Goal: Information Seeking & Learning: Check status

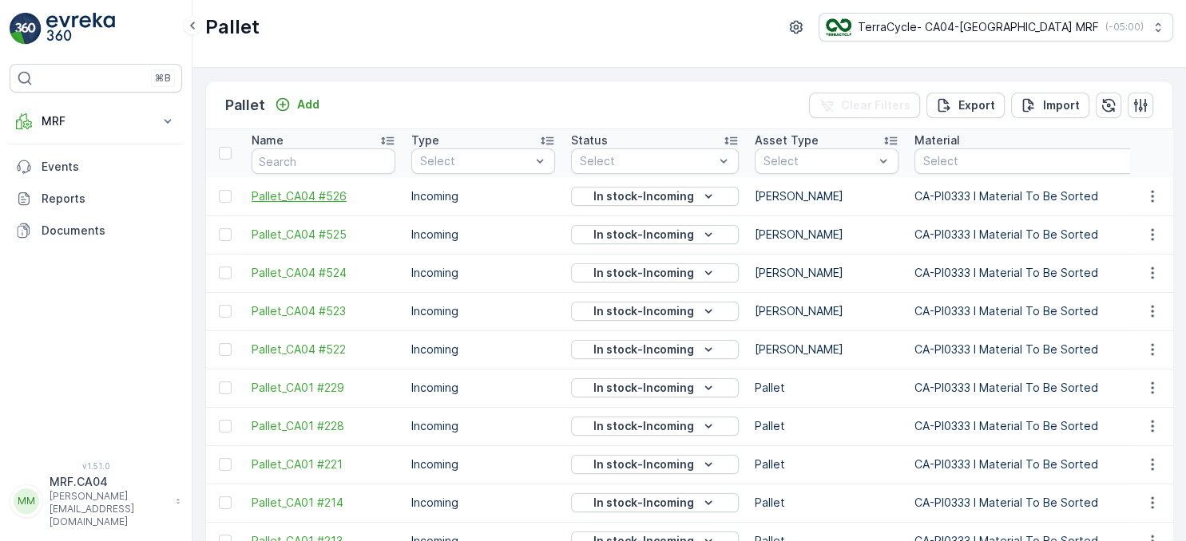
click at [329, 192] on span "Pallet_CA04 #526" at bounding box center [323, 196] width 144 height 16
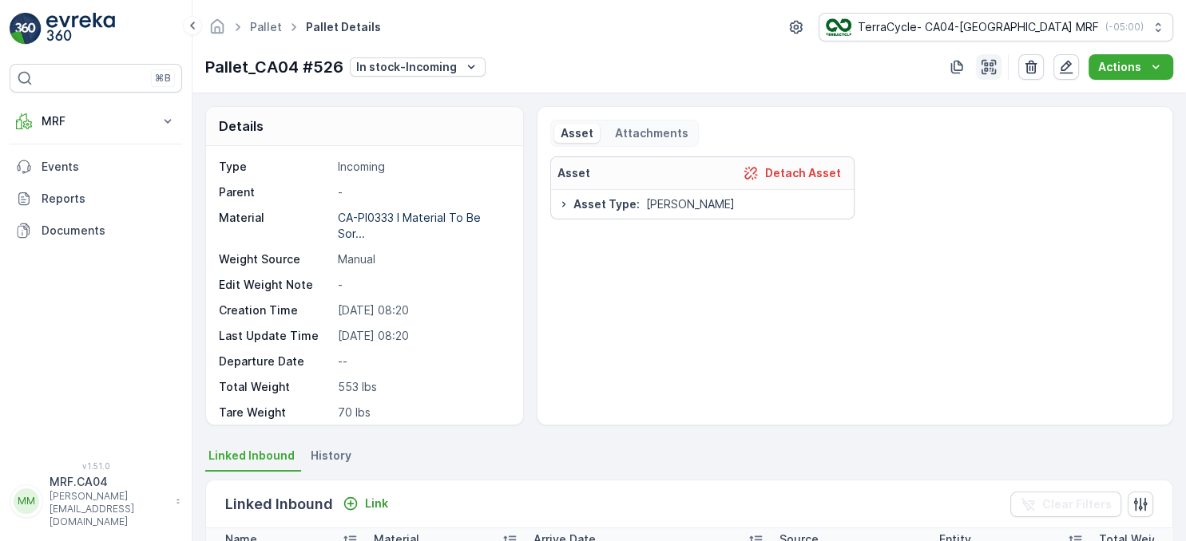
click at [995, 67] on icon "button" at bounding box center [988, 67] width 16 height 16
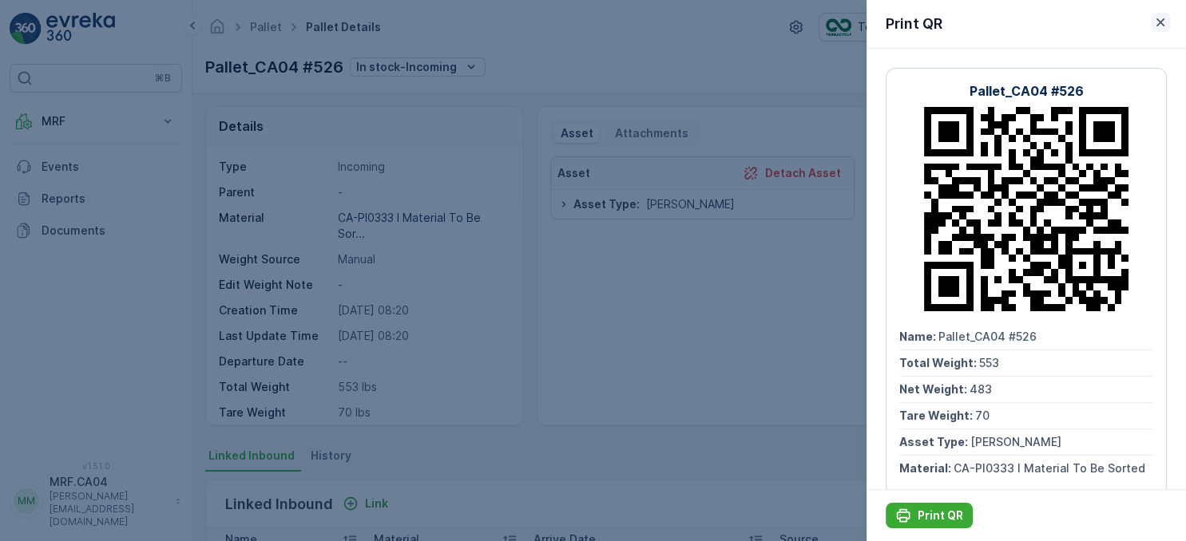
click at [1162, 21] on icon "button" at bounding box center [1160, 22] width 8 height 8
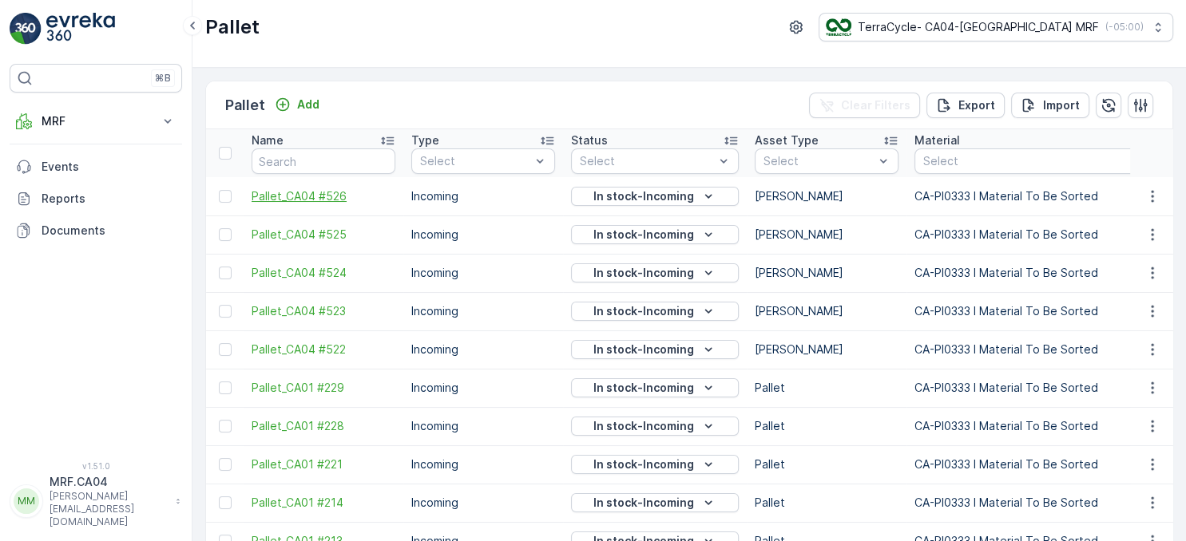
click at [334, 196] on span "Pallet_CA04 #526" at bounding box center [323, 196] width 144 height 16
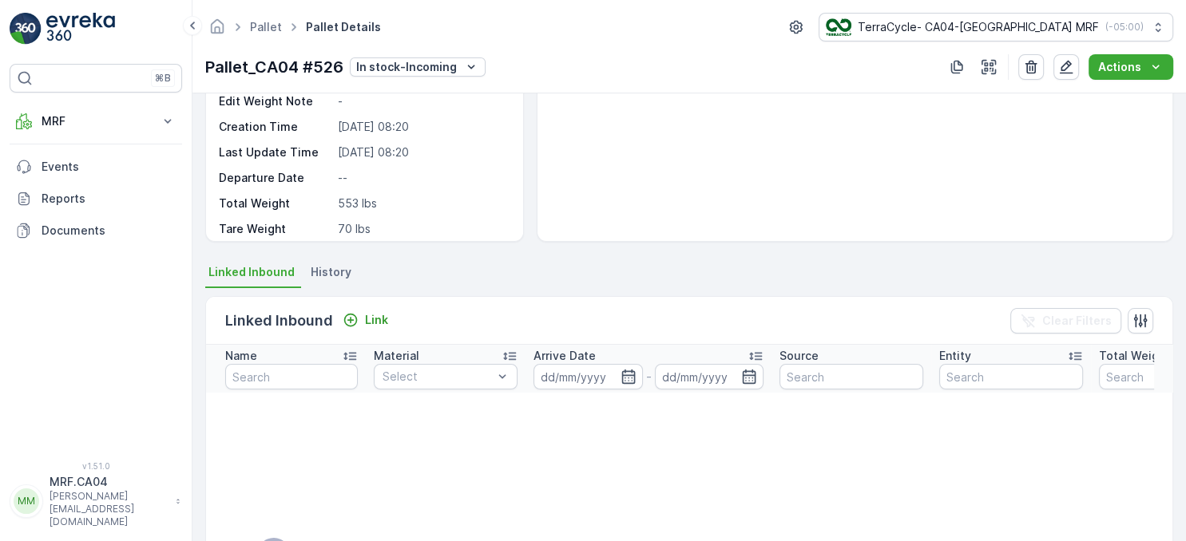
scroll to position [92, 0]
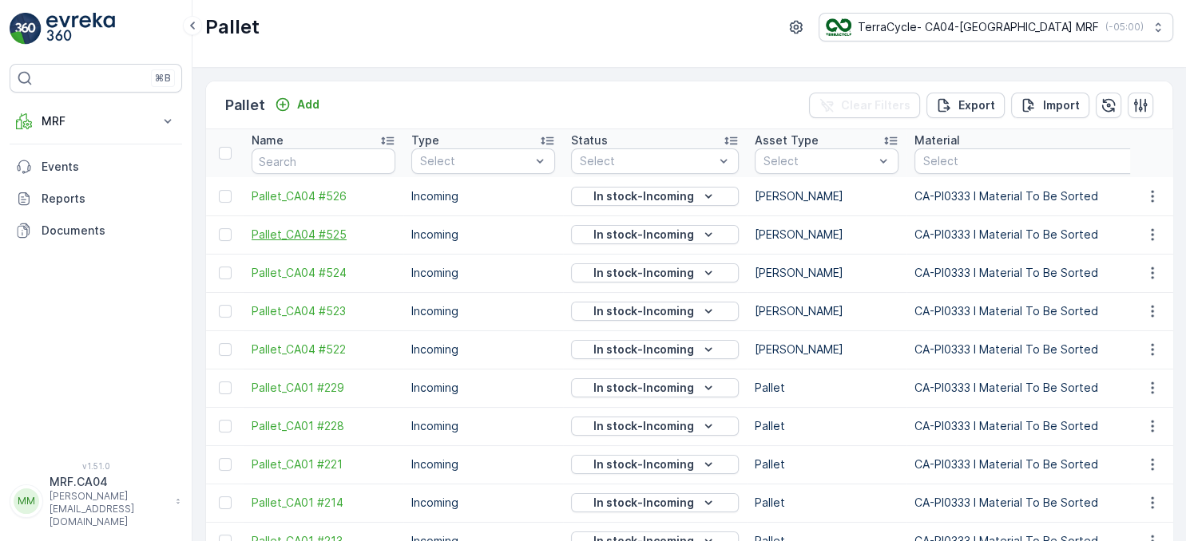
click at [321, 231] on span "Pallet_CA04 #525" at bounding box center [323, 235] width 144 height 16
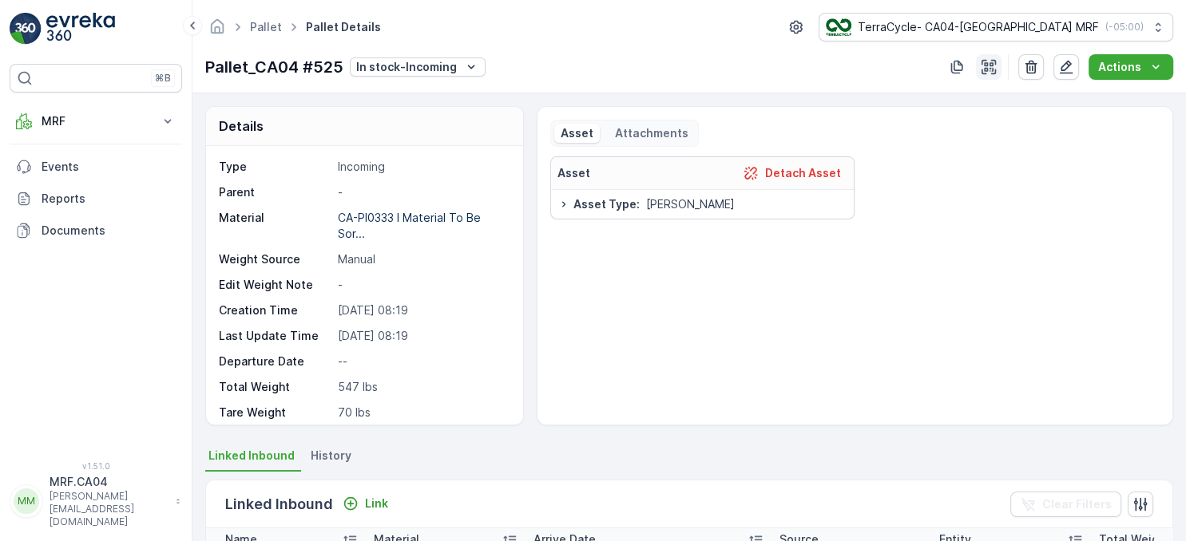
click at [993, 71] on icon "button" at bounding box center [988, 67] width 14 height 14
click at [984, 67] on icon "button" at bounding box center [988, 67] width 16 height 16
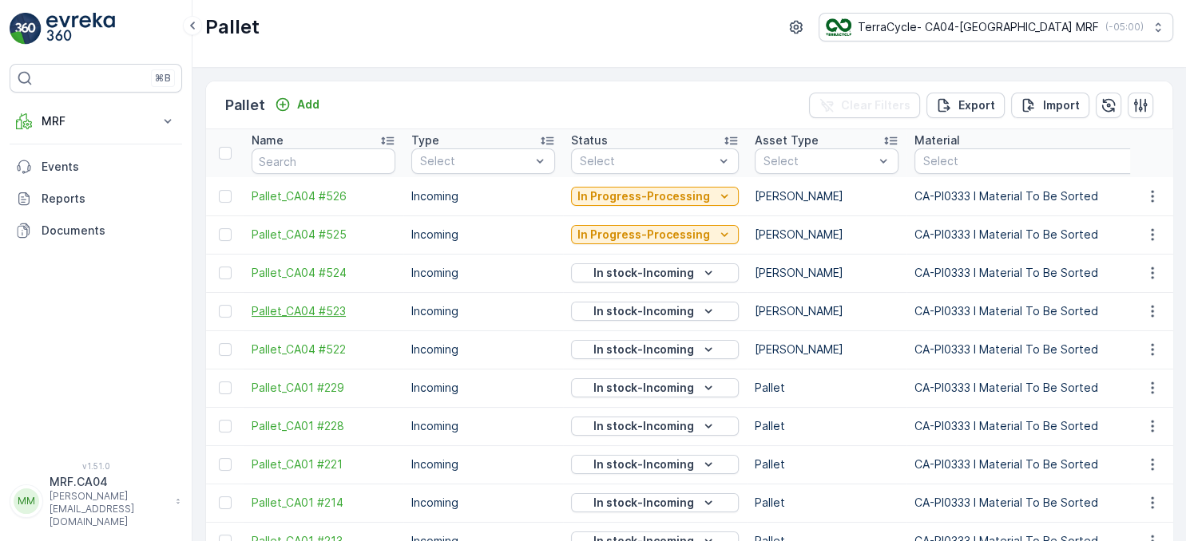
click at [338, 307] on span "Pallet_CA04 #523" at bounding box center [323, 311] width 144 height 16
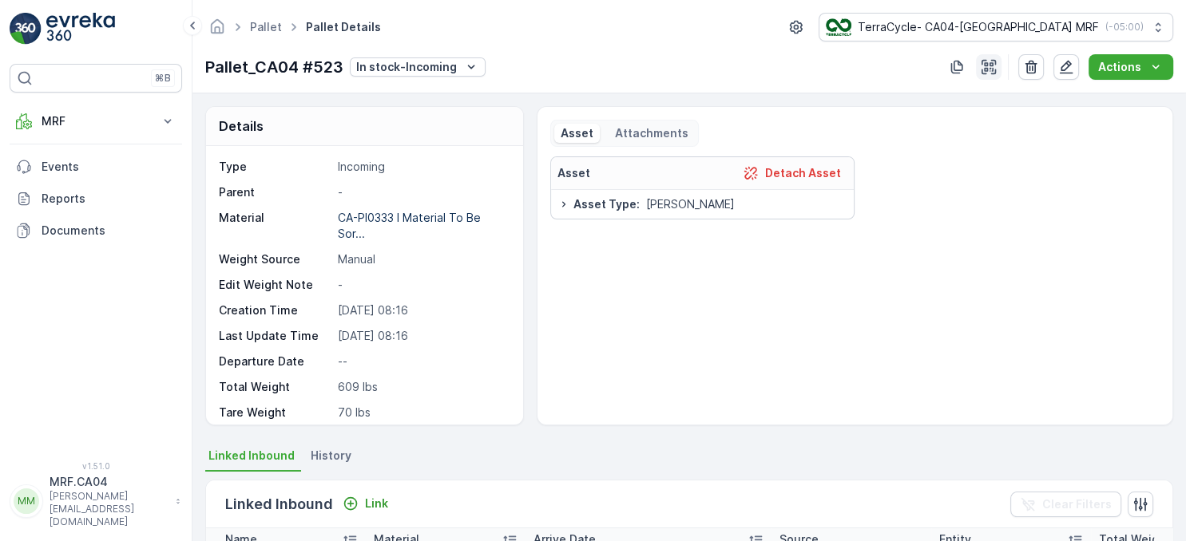
click at [993, 62] on icon "button" at bounding box center [988, 67] width 14 height 14
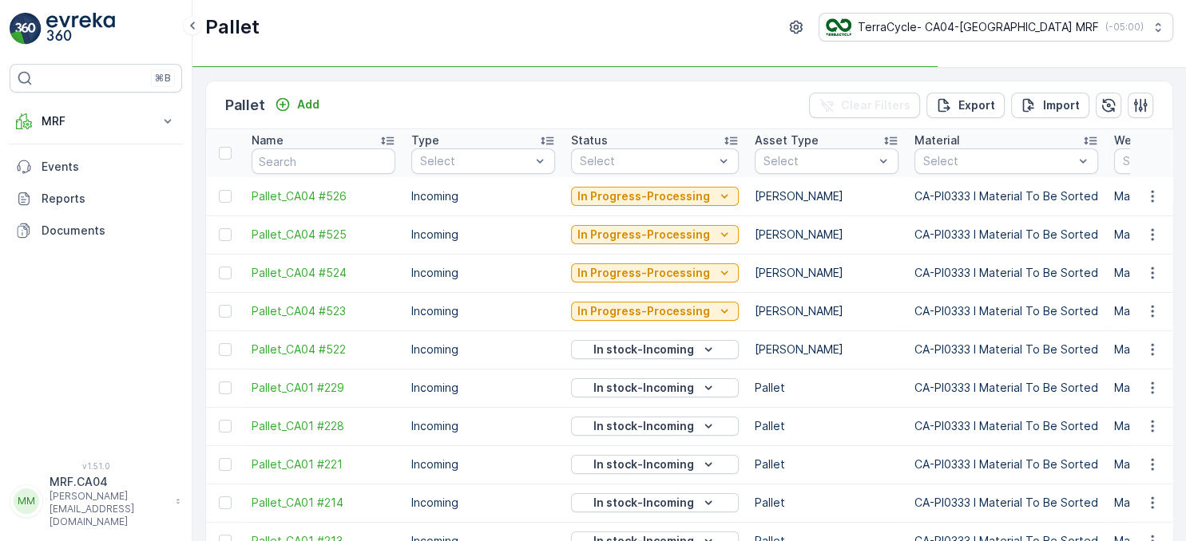
scroll to position [77, 0]
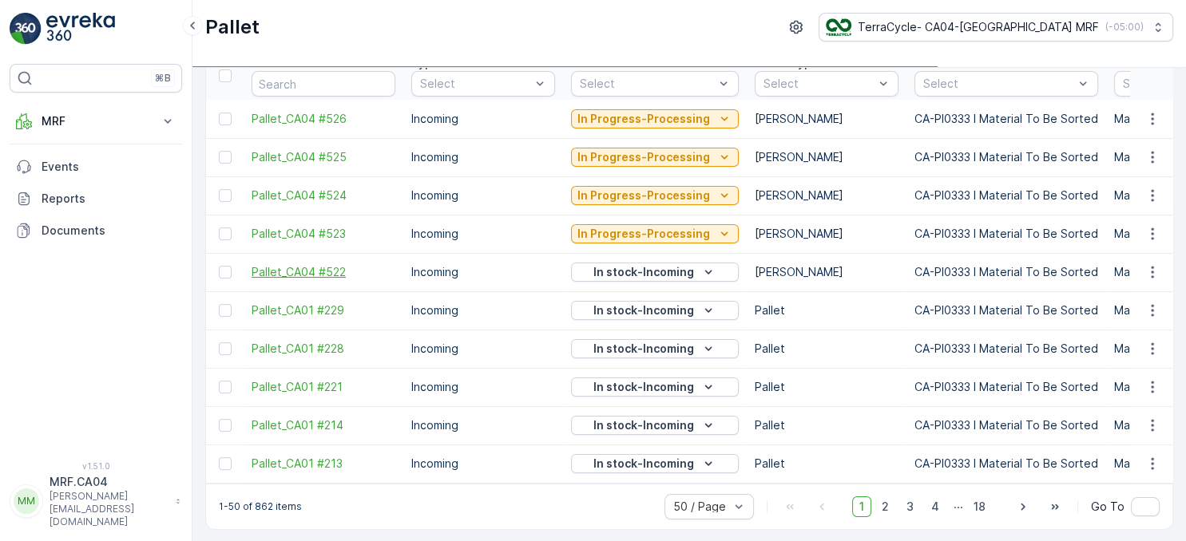
click at [336, 270] on span "Pallet_CA04 #522" at bounding box center [323, 272] width 144 height 16
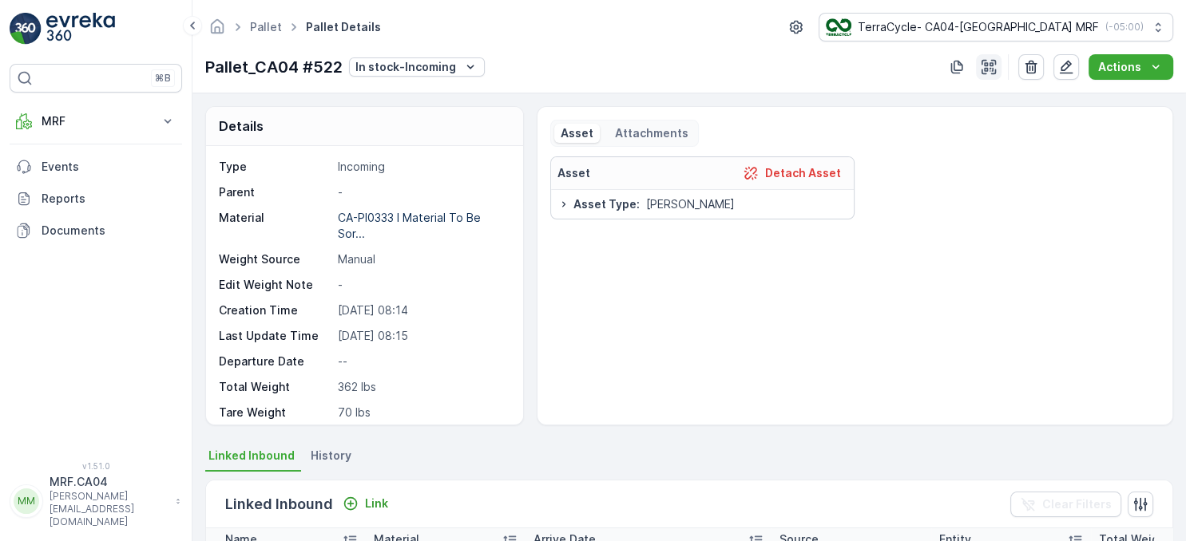
click at [988, 70] on icon "button" at bounding box center [988, 67] width 14 height 14
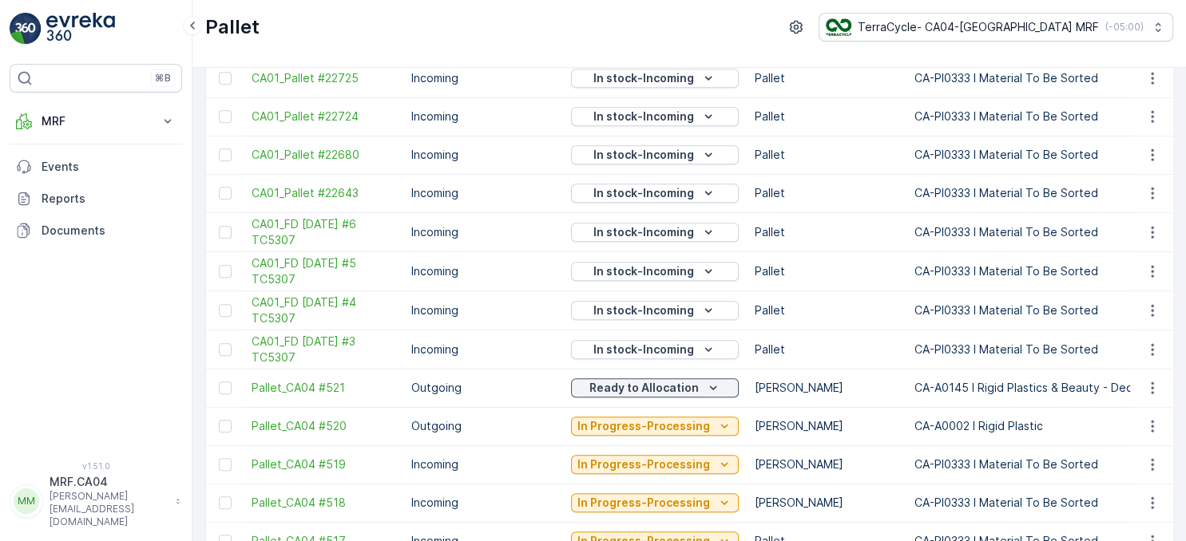
scroll to position [1273, 0]
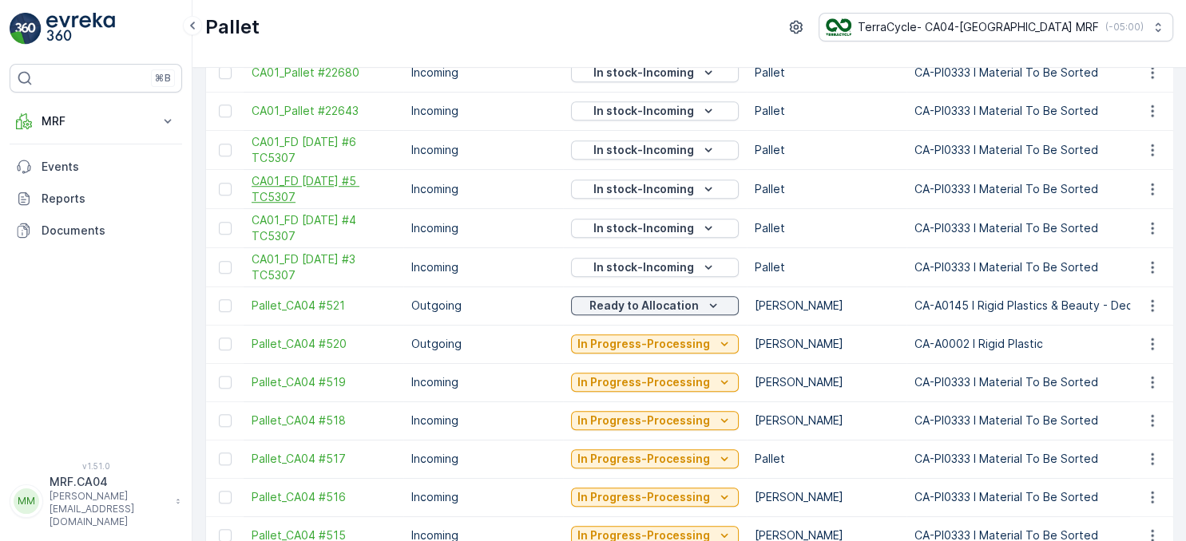
click at [335, 177] on span "CA01_FD [DATE] #5 TC5307" at bounding box center [323, 189] width 144 height 32
